Goal: Task Accomplishment & Management: Use online tool/utility

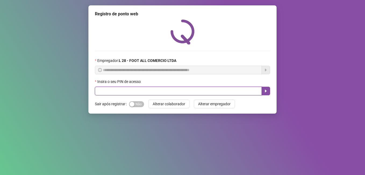
click at [145, 90] on input "text" at bounding box center [178, 91] width 167 height 9
type input "*****"
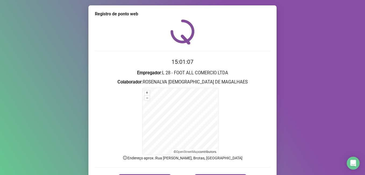
scroll to position [34, 0]
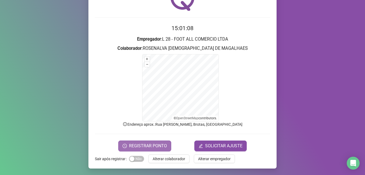
click at [140, 146] on span "REGISTRAR PONTO" at bounding box center [148, 145] width 38 height 6
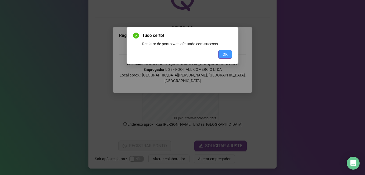
click at [222, 52] on button "OK" at bounding box center [225, 54] width 14 height 9
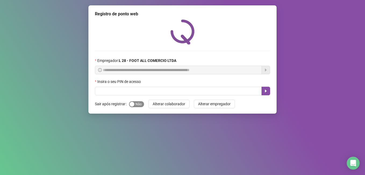
click at [136, 103] on span "Sim Não" at bounding box center [136, 104] width 15 height 6
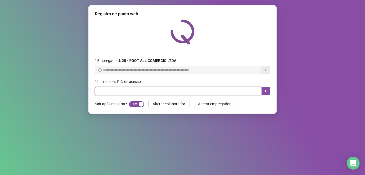
click at [146, 91] on input "text" at bounding box center [178, 91] width 167 height 9
type input "*****"
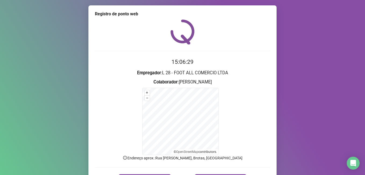
scroll to position [34, 0]
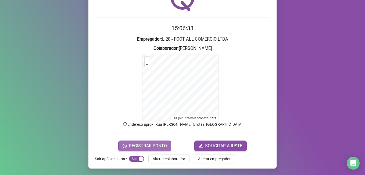
click at [155, 144] on span "REGISTRAR PONTO" at bounding box center [148, 145] width 38 height 6
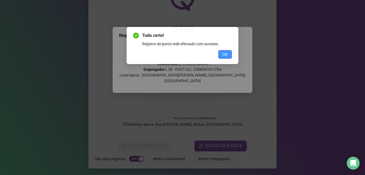
click at [227, 53] on span "OK" at bounding box center [224, 54] width 5 height 6
